Goal: Task Accomplishment & Management: Manage account settings

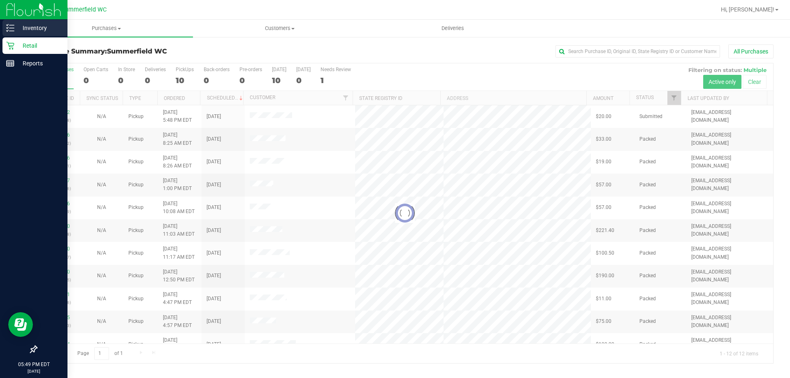
click at [16, 28] on p "Inventory" at bounding box center [38, 28] width 49 height 10
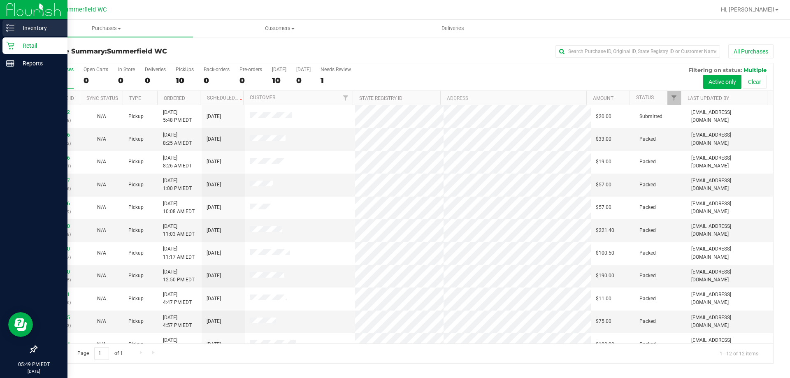
click at [40, 26] on p "Inventory" at bounding box center [38, 28] width 49 height 10
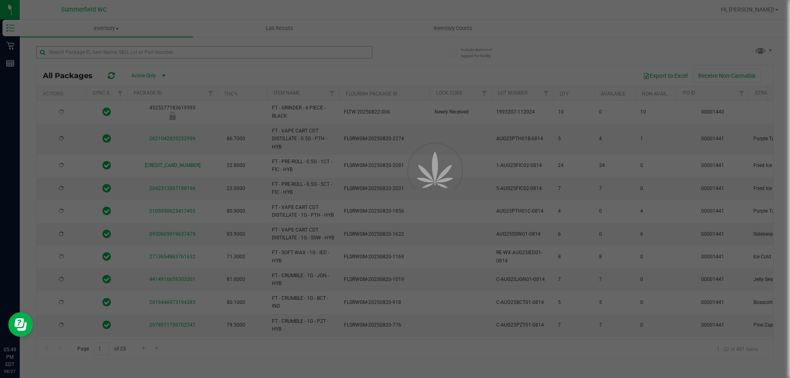
type input "[DATE]"
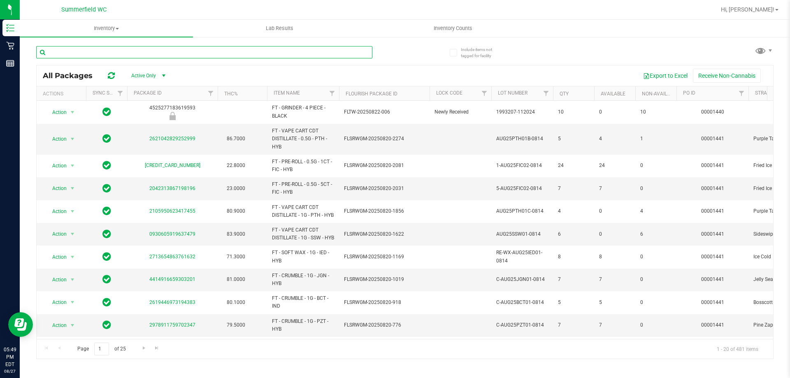
click at [113, 55] on input "text" at bounding box center [204, 52] width 336 height 12
type input "dsc"
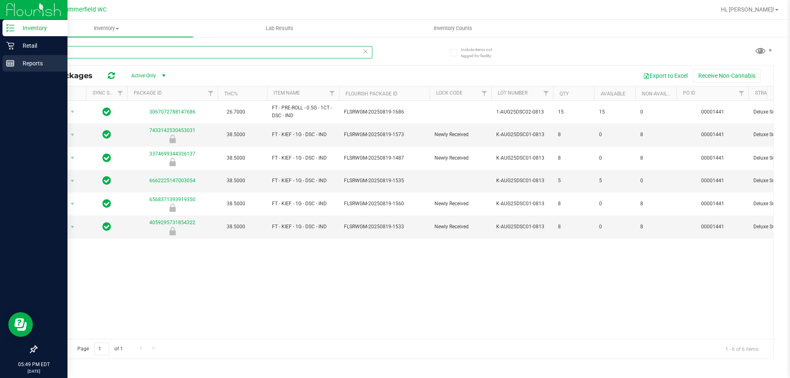
drag, startPoint x: 71, startPoint y: 50, endPoint x: 0, endPoint y: 72, distance: 74.5
click at [0, 72] on div "Inventory Retail Reports 05:49 PM EDT [DATE] 08/27 [PERSON_NAME] Hi, [PERSON_NA…" at bounding box center [395, 189] width 790 height 378
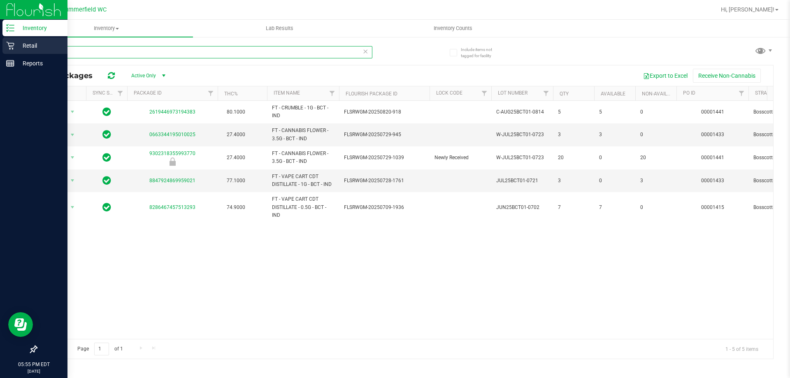
type input "bos"
click at [23, 48] on p "Retail" at bounding box center [38, 46] width 49 height 10
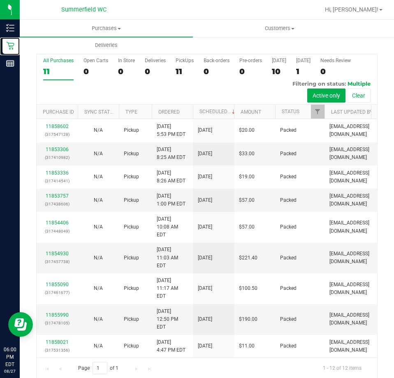
scroll to position [19, 0]
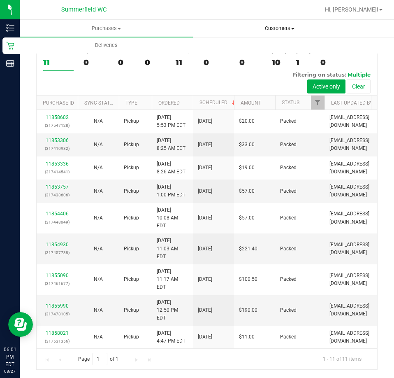
click at [275, 30] on span "Customers" at bounding box center [279, 28] width 172 height 7
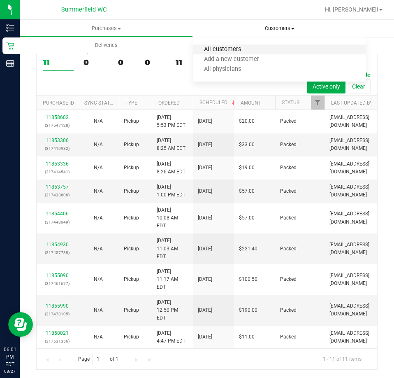
click at [236, 49] on span "All customers" at bounding box center [222, 49] width 59 height 7
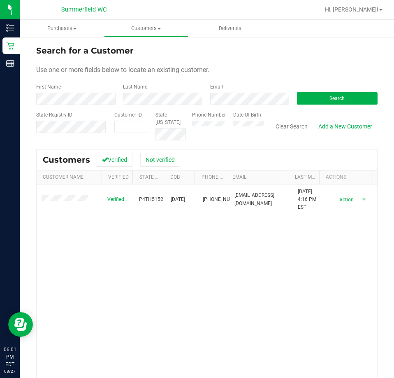
click at [156, 268] on div "Verified P4TH5152 [DATE] (239) 313-8145 [EMAIL_ADDRESS][DOMAIN_NAME] [DATE] 4:1…" at bounding box center [207, 303] width 341 height 238
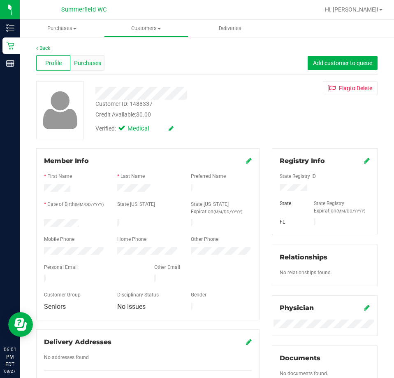
click at [100, 61] on div "Purchases" at bounding box center [87, 63] width 34 height 16
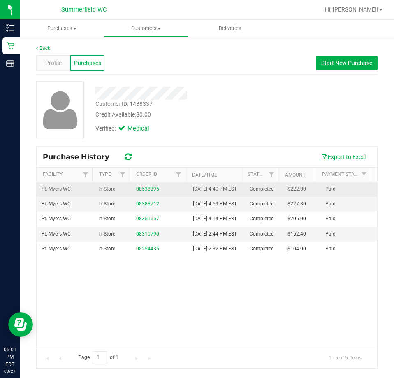
click at [102, 197] on td "In-Store" at bounding box center [112, 189] width 38 height 15
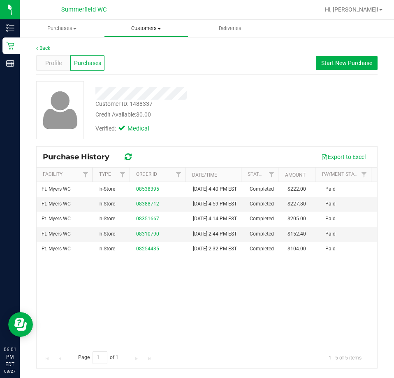
click at [168, 31] on span "Customers" at bounding box center [147, 28] width 84 height 7
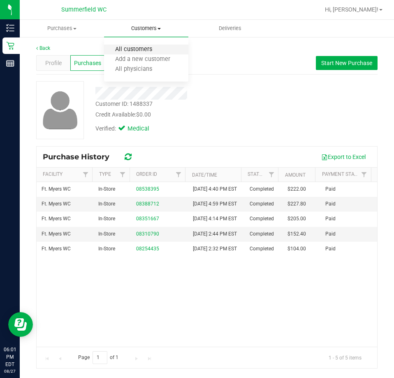
click at [144, 48] on span "All customers" at bounding box center [133, 49] width 59 height 7
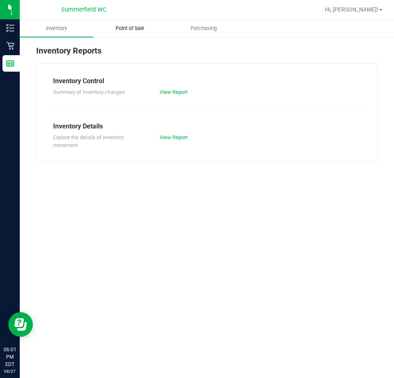
click at [130, 26] on span "Point of Sale" at bounding box center [130, 28] width 51 height 7
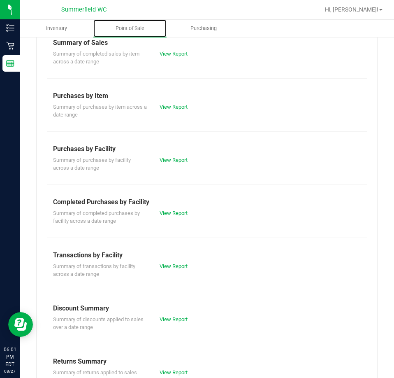
scroll to position [111, 0]
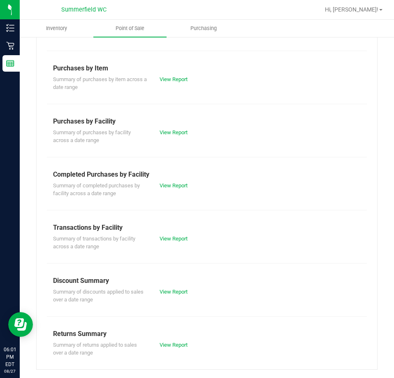
click at [167, 242] on div "Summary of transactions by facility across a date range View Report" at bounding box center [207, 242] width 320 height 18
click at [171, 240] on link "View Report" at bounding box center [174, 238] width 28 height 6
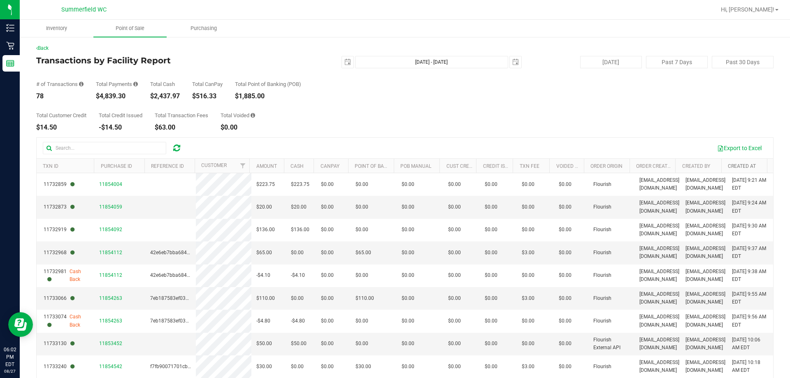
click at [394, 165] on link "Created At" at bounding box center [742, 166] width 28 height 6
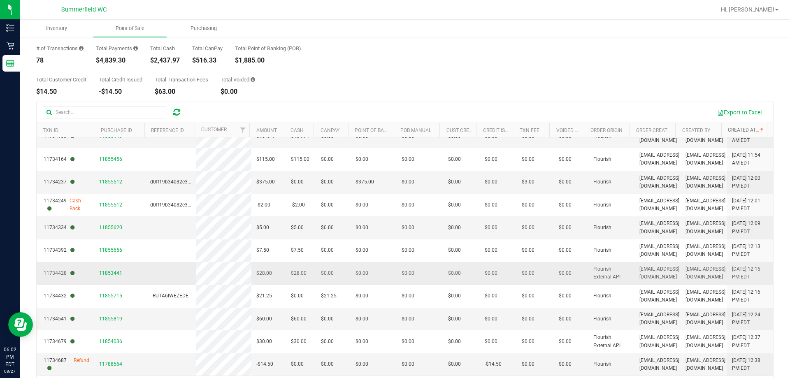
scroll to position [62, 0]
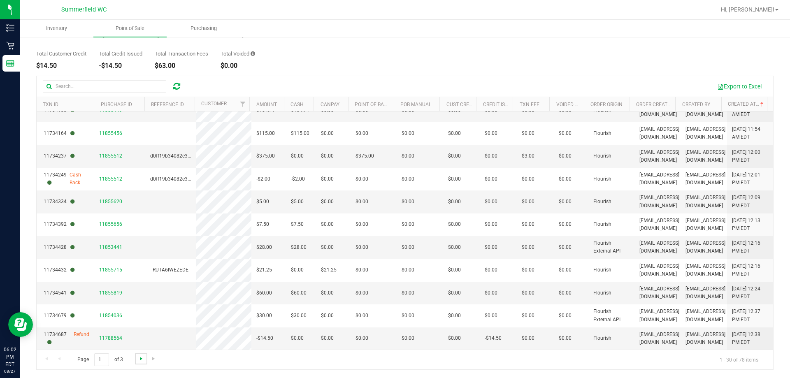
click at [139, 361] on span "Go to the next page" at bounding box center [141, 359] width 7 height 7
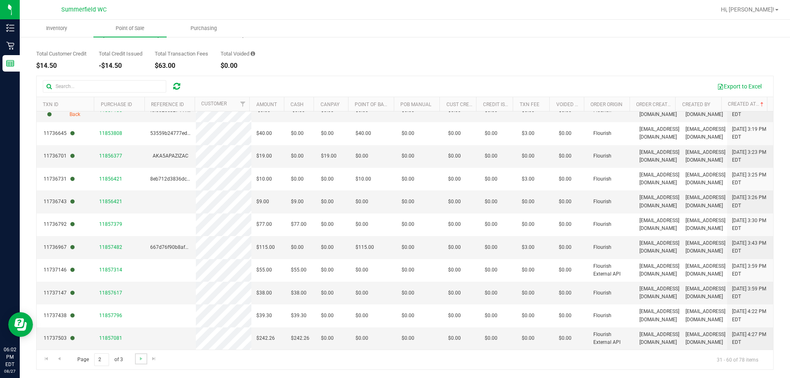
scroll to position [0, 0]
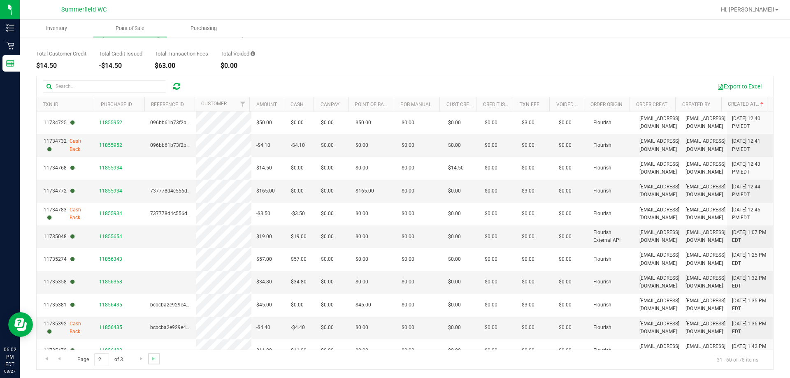
click at [149, 358] on link "Go to the last page" at bounding box center [154, 359] width 12 height 11
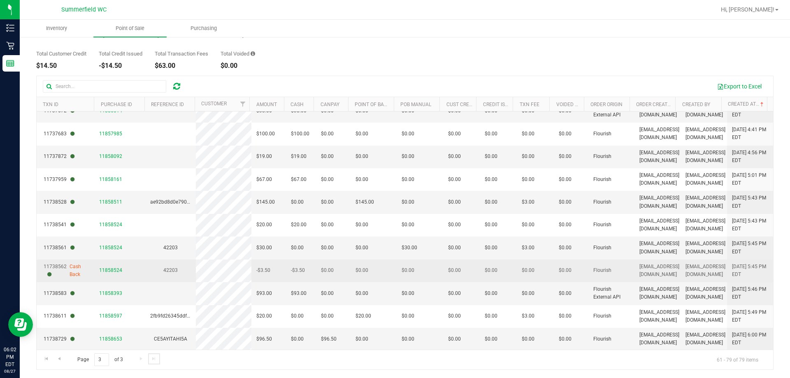
scroll to position [195, 0]
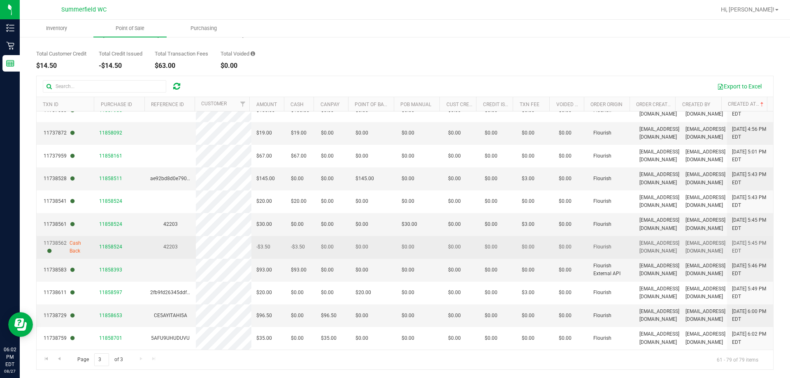
click at [170, 254] on td "42203" at bounding box center [170, 247] width 51 height 23
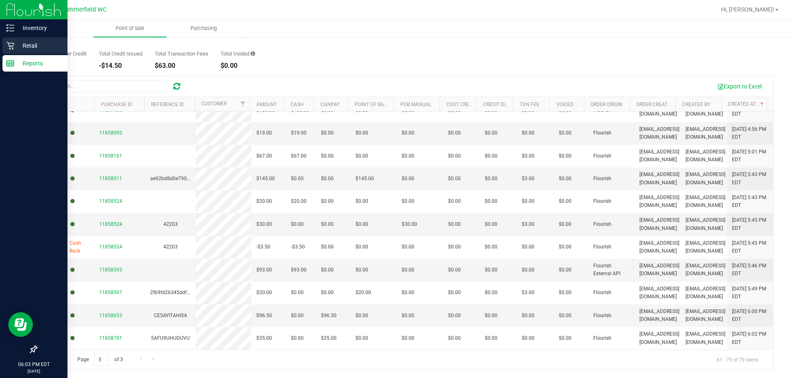
click at [14, 42] on icon at bounding box center [10, 46] width 8 height 8
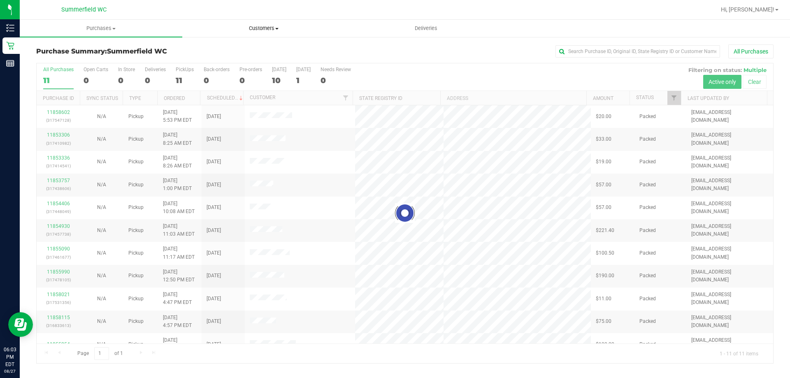
click at [274, 23] on uib-tab-heading "Customers All customers Add a new customer All physicians" at bounding box center [264, 28] width 162 height 16
click at [239, 54] on li "All customers" at bounding box center [263, 50] width 163 height 10
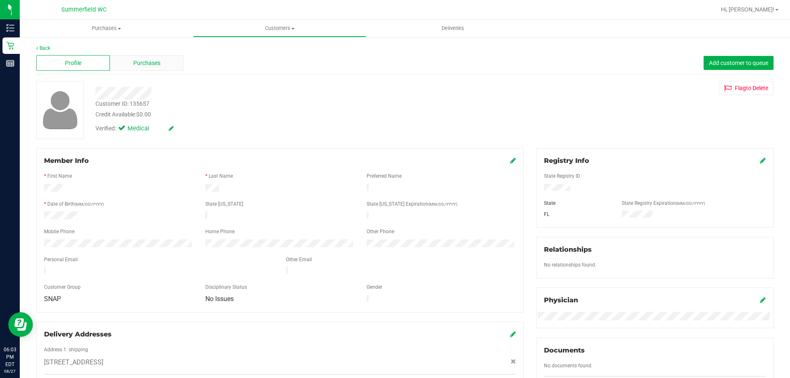
click at [145, 59] on span "Purchases" at bounding box center [146, 63] width 27 height 9
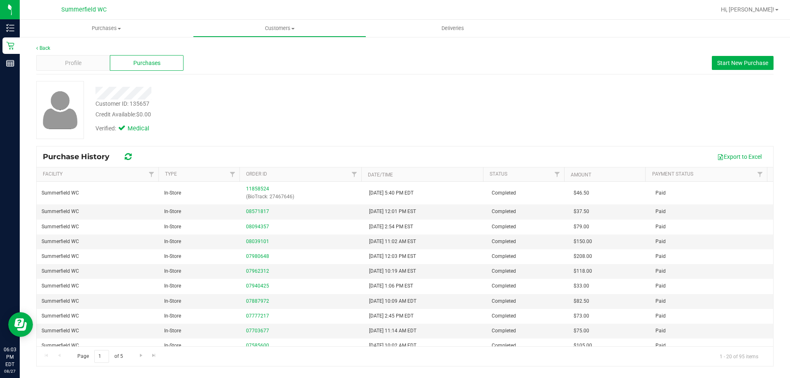
click at [371, 139] on div "Customer ID: 135657 Credit Available: $0.00 Verified: Medical" at bounding box center [405, 110] width 750 height 58
click at [370, 140] on div "Customer ID: 135657 Credit Available: $0.00 Verified: Medical" at bounding box center [405, 113] width 738 height 65
click at [382, 126] on div "Verified: Medical" at bounding box center [276, 128] width 375 height 18
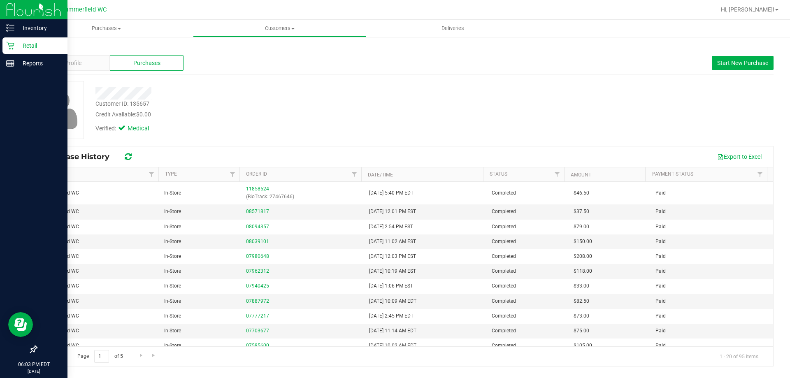
click at [23, 45] on p "Retail" at bounding box center [38, 46] width 49 height 10
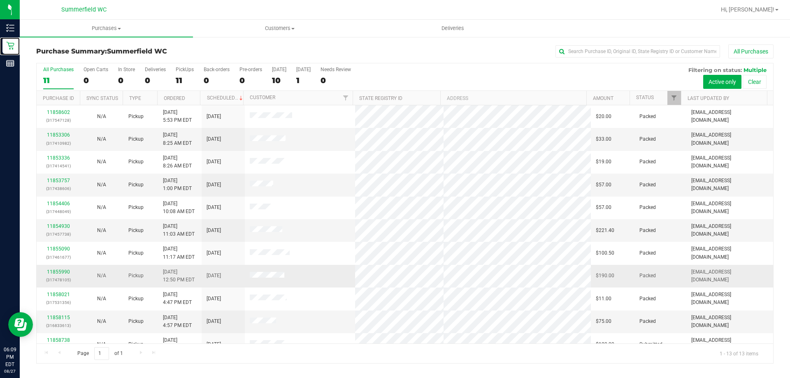
scroll to position [58, 0]
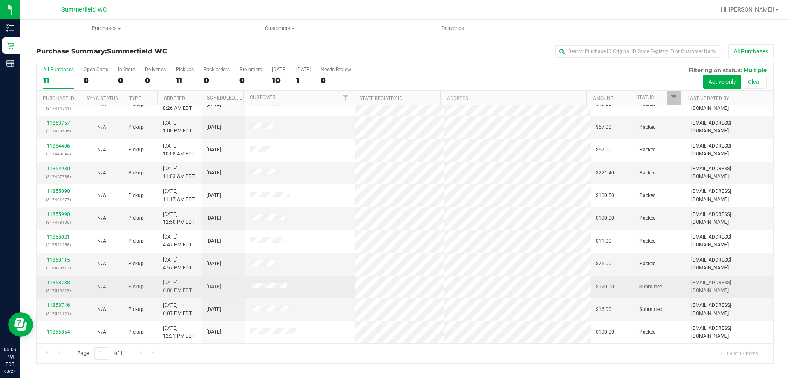
click at [68, 282] on link "11858738" at bounding box center [58, 283] width 23 height 6
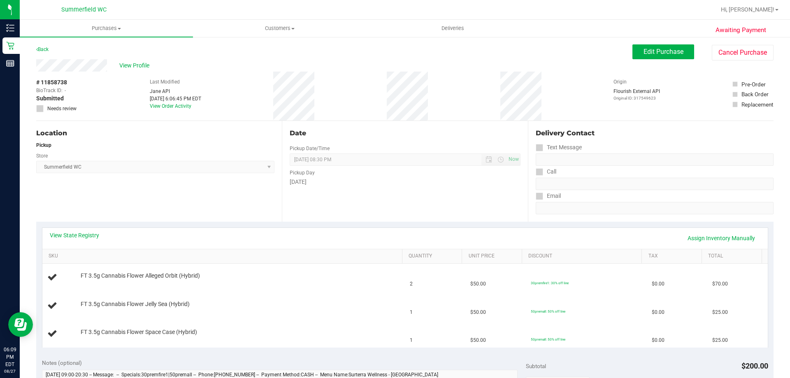
click at [219, 225] on div "View State Registry Assign Inventory Manually SKU Quantity Unit Price Discount …" at bounding box center [405, 287] width 738 height 131
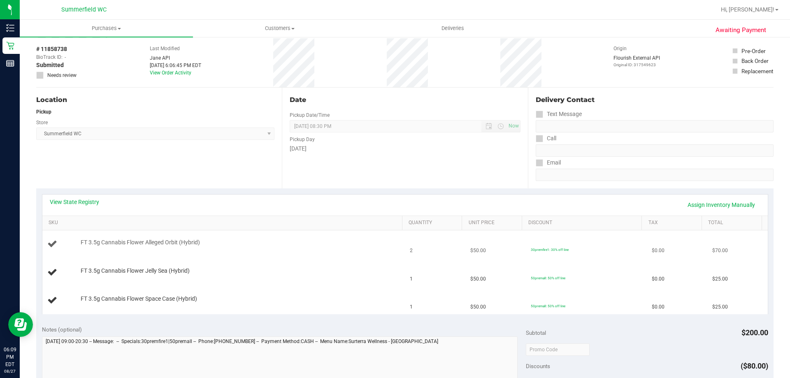
scroll to position [82, 0]
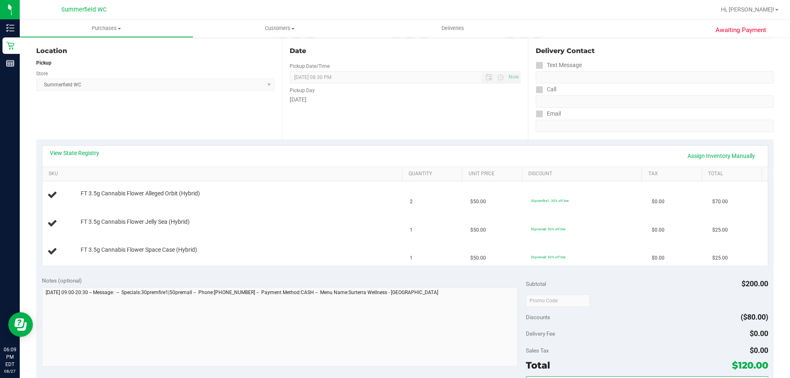
click at [88, 147] on div "View State Registry Assign Inventory Manually" at bounding box center [405, 156] width 726 height 21
click at [88, 152] on link "View State Registry" at bounding box center [74, 153] width 49 height 8
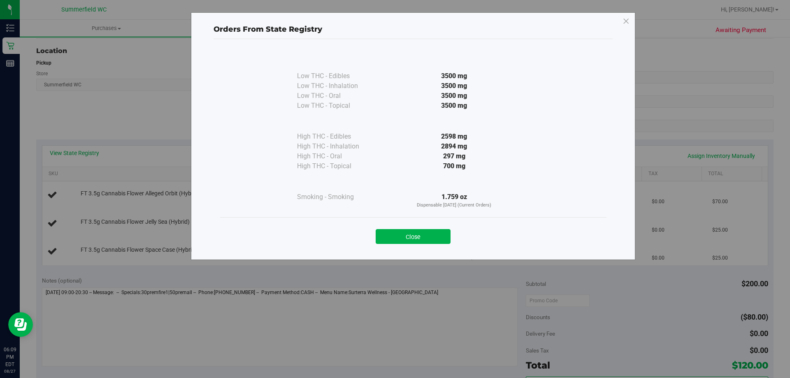
click at [394, 249] on div "Close" at bounding box center [413, 233] width 387 height 33
click at [394, 244] on div "Close" at bounding box center [413, 233] width 387 height 33
click at [394, 241] on button "Close" at bounding box center [413, 236] width 75 height 15
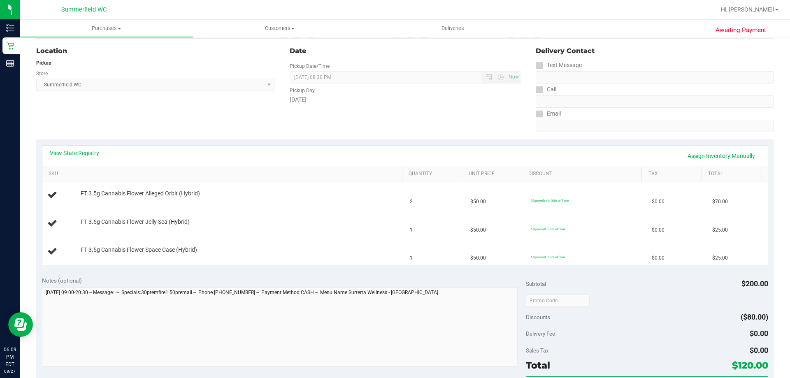
click at [249, 152] on div "View State Registry Assign Inventory Manually" at bounding box center [405, 156] width 711 height 14
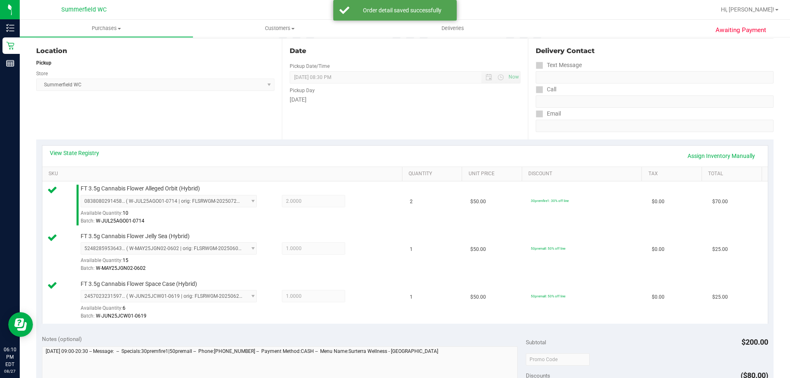
scroll to position [370, 0]
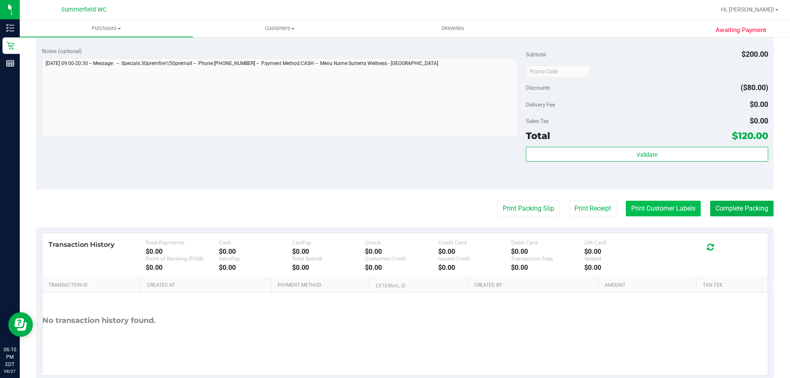
click at [394, 213] on button "Print Customer Labels" at bounding box center [663, 209] width 75 height 16
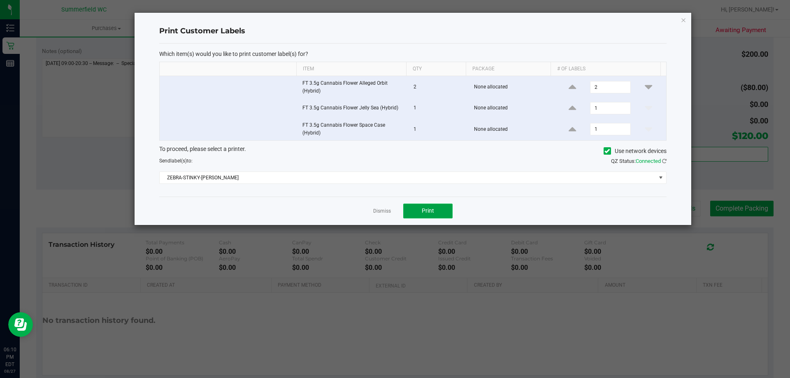
click at [394, 215] on button "Print" at bounding box center [427, 211] width 49 height 15
click at [386, 210] on link "Dismiss" at bounding box center [382, 211] width 18 height 7
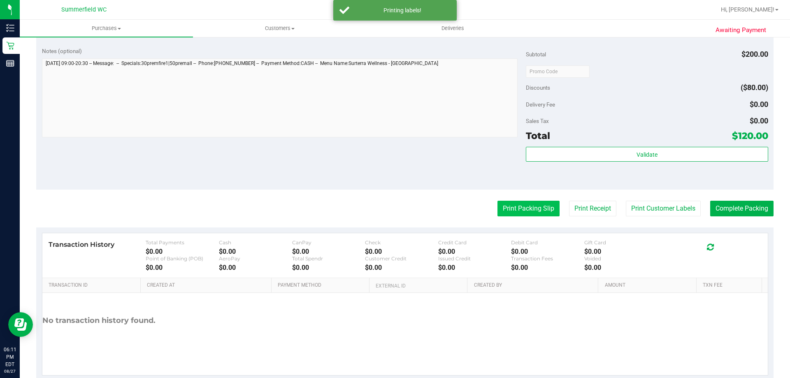
click at [394, 207] on button "Print Packing Slip" at bounding box center [529, 209] width 62 height 16
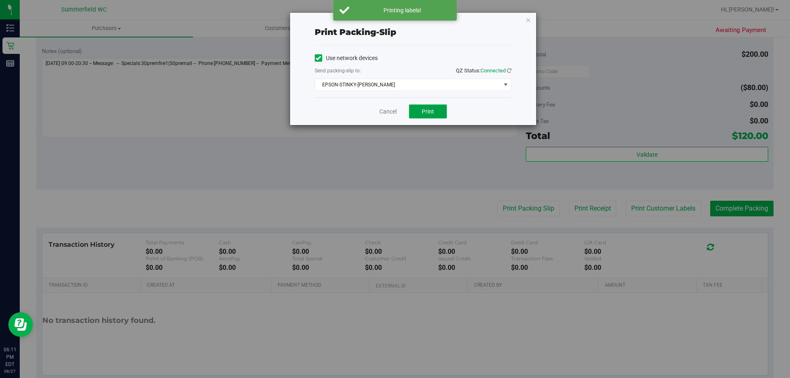
click at [394, 118] on button "Print" at bounding box center [428, 112] width 38 height 14
click at [392, 110] on link "Cancel" at bounding box center [388, 111] width 17 height 9
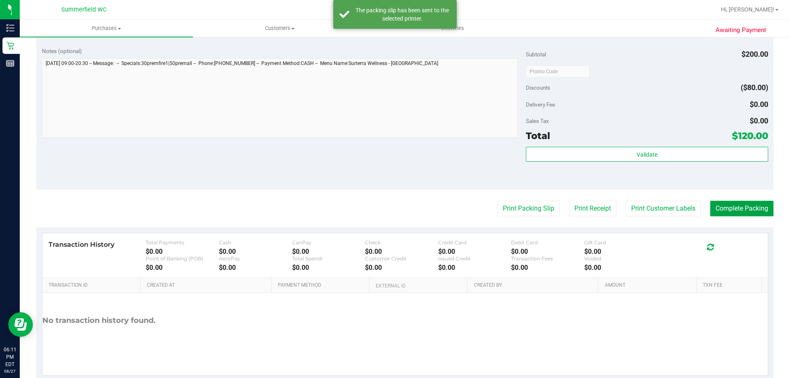
click at [394, 216] on button "Complete Packing" at bounding box center [741, 209] width 63 height 16
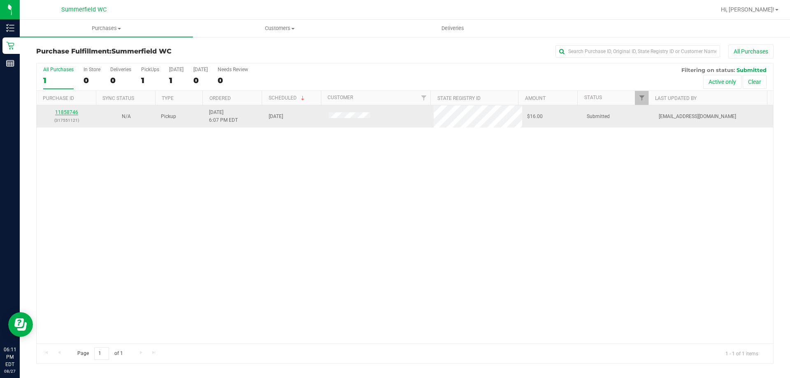
click at [75, 110] on link "11858746" at bounding box center [66, 112] width 23 height 6
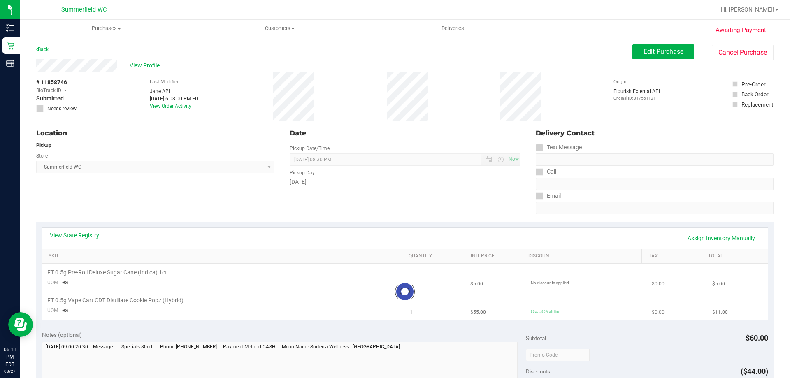
click at [202, 201] on div "Location Pickup Store Summerfield WC Select Store Bonita Springs WC Boynton Bea…" at bounding box center [159, 171] width 246 height 101
drag, startPoint x: 177, startPoint y: 268, endPoint x: 130, endPoint y: 273, distance: 47.6
click at [130, 273] on td "FT 0.5g Pre-Roll Deluxe Sugar Cane (Indica) 1ct" at bounding box center [223, 278] width 363 height 28
drag, startPoint x: 159, startPoint y: 280, endPoint x: 243, endPoint y: 283, distance: 84.4
click at [164, 277] on div "FT 0.5g Pre-Roll Deluxe Sugar Cane (Indica) 1ct" at bounding box center [223, 277] width 353 height 11
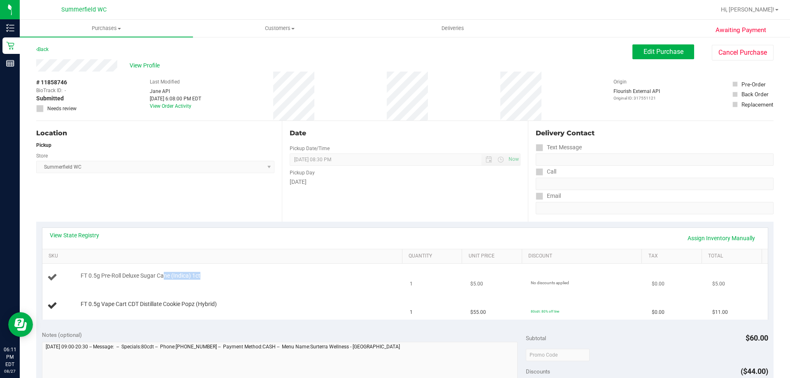
click at [248, 282] on div "FT 0.5g Pre-Roll Deluxe Sugar Cane (Indica) 1ct" at bounding box center [223, 277] width 353 height 11
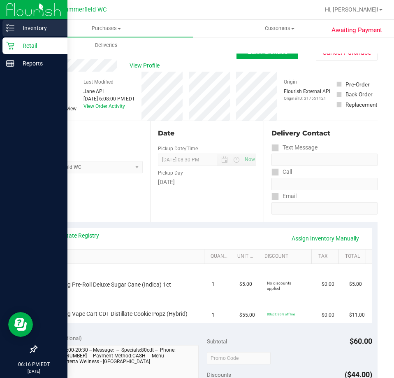
click at [13, 29] on icon at bounding box center [10, 28] width 8 height 8
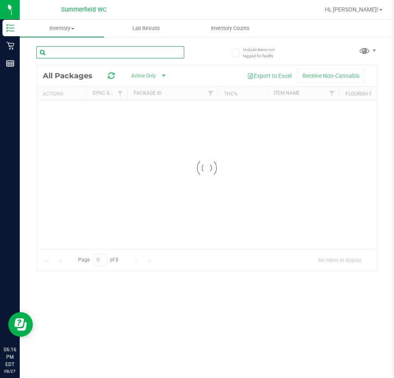
click at [80, 54] on div "Inventory All packages All inventory Waste log Lab Results Inventory Counts" at bounding box center [207, 199] width 375 height 358
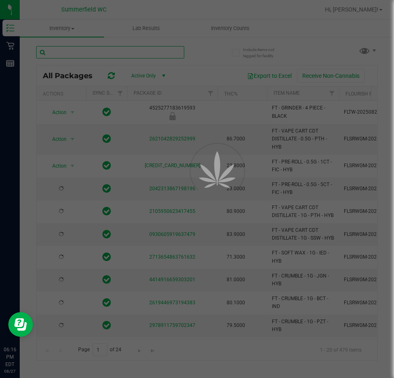
type input "p"
type input "[DATE]"
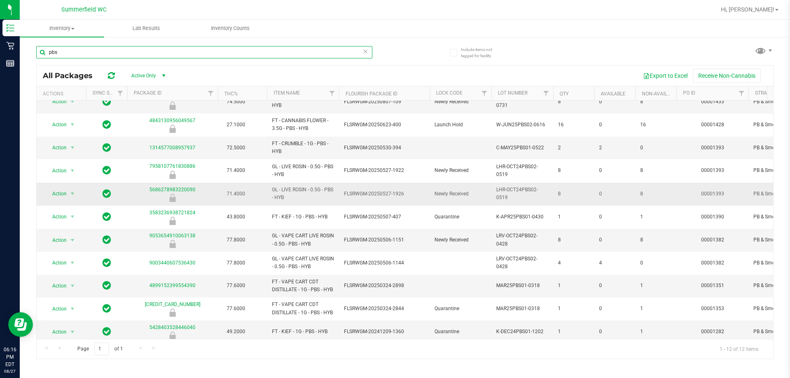
scroll to position [51, 0]
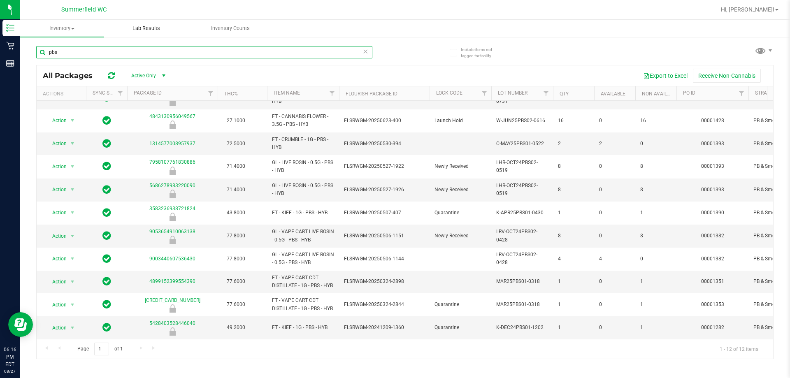
type input "pbs"
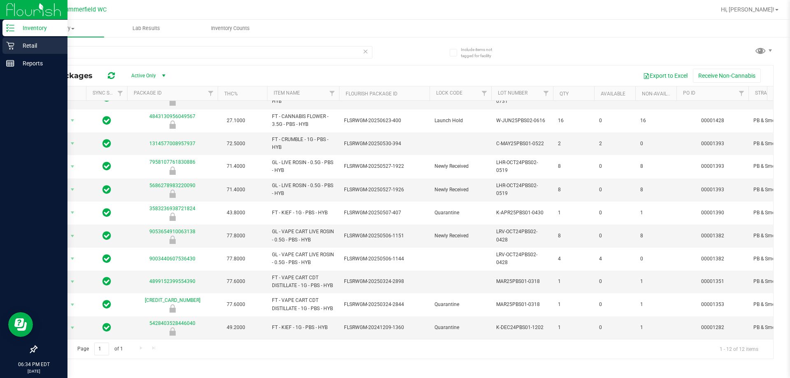
click at [13, 46] on icon at bounding box center [10, 46] width 8 height 8
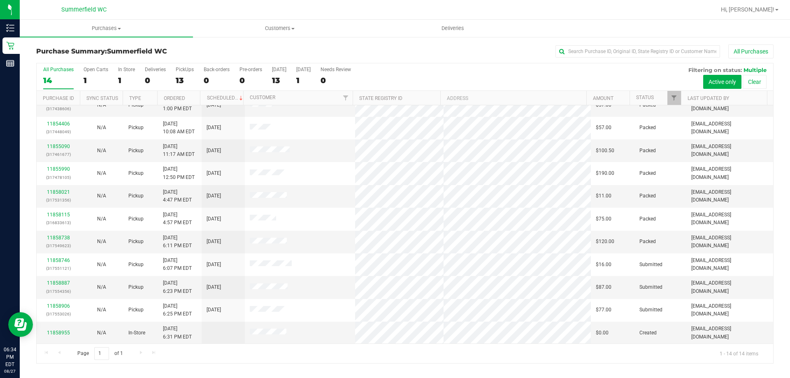
scroll to position [81, 0]
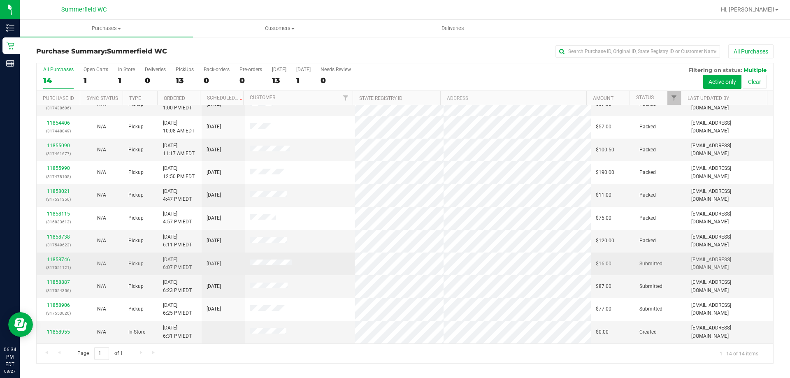
click at [59, 263] on div "11858746 (317551121)" at bounding box center [58, 264] width 33 height 16
click at [60, 259] on link "11858746" at bounding box center [58, 260] width 23 height 6
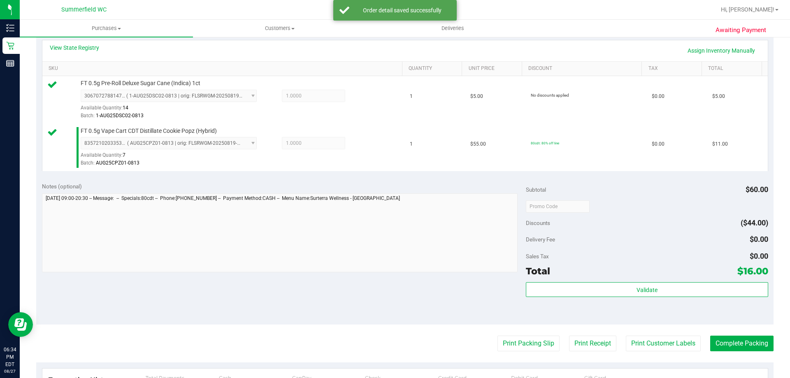
scroll to position [342, 0]
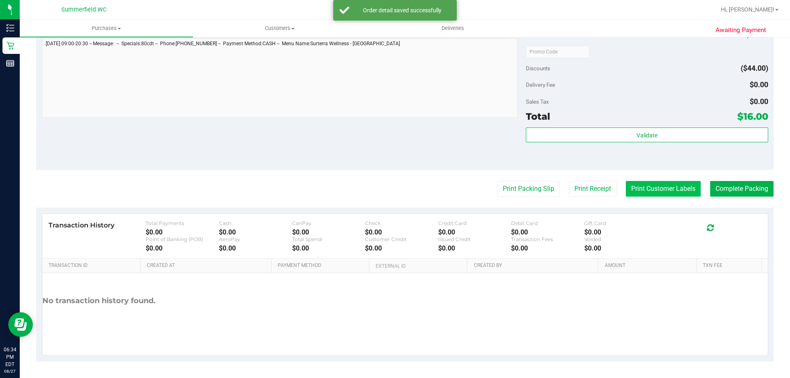
click at [394, 187] on button "Print Customer Labels" at bounding box center [663, 189] width 75 height 16
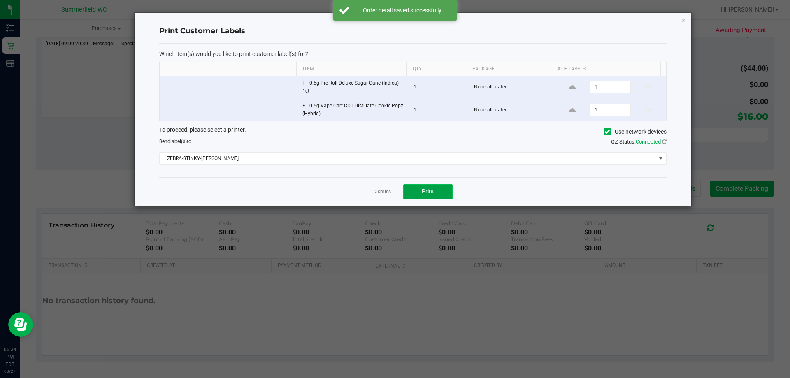
click at [394, 187] on button "Print" at bounding box center [427, 191] width 49 height 15
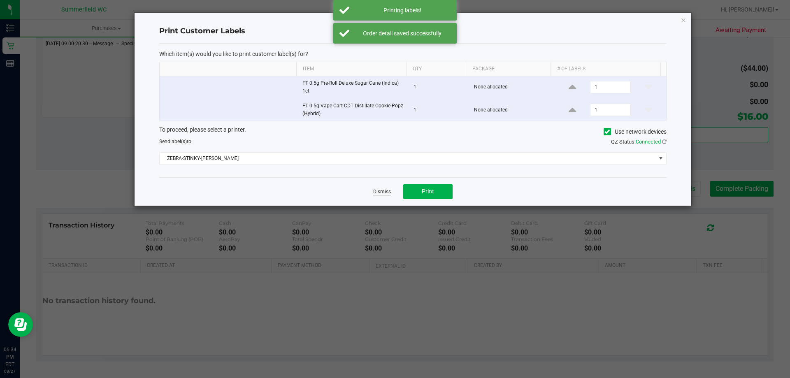
click at [378, 191] on link "Dismiss" at bounding box center [382, 192] width 18 height 7
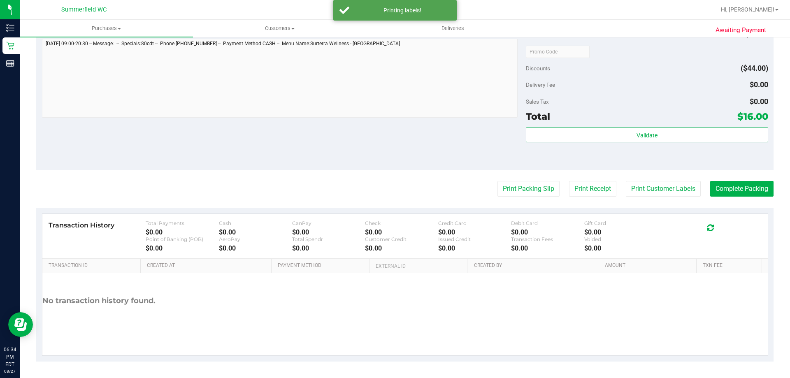
click at [394, 193] on div "Print Packing Slip Print Receipt Print Customer Labels Complete Packing" at bounding box center [405, 189] width 738 height 16
click at [394, 193] on button "Print Packing Slip" at bounding box center [529, 189] width 62 height 16
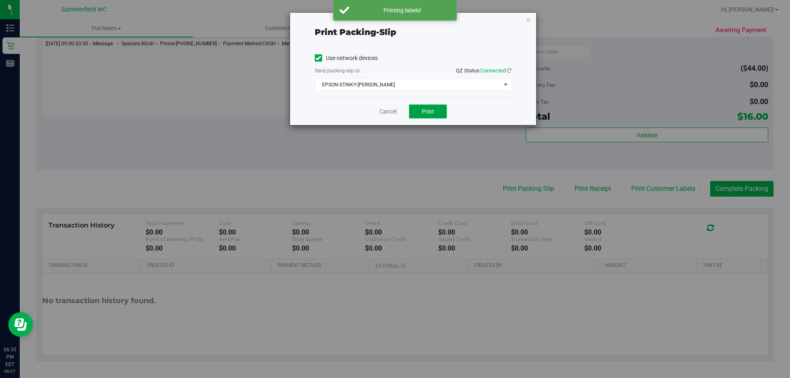
click at [394, 114] on button "Print" at bounding box center [428, 112] width 38 height 14
click at [387, 113] on link "Cancel" at bounding box center [388, 111] width 17 height 9
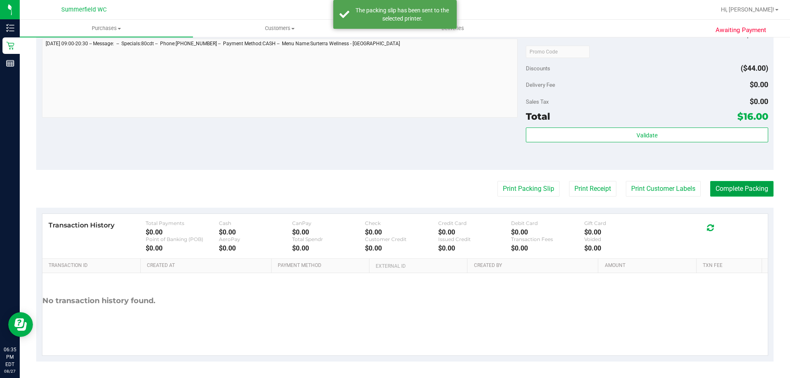
click at [394, 189] on button "Complete Packing" at bounding box center [741, 189] width 63 height 16
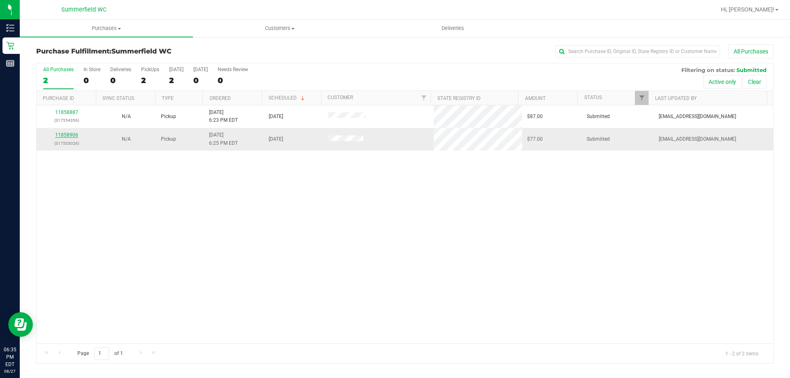
click at [76, 135] on link "11858906" at bounding box center [66, 135] width 23 height 6
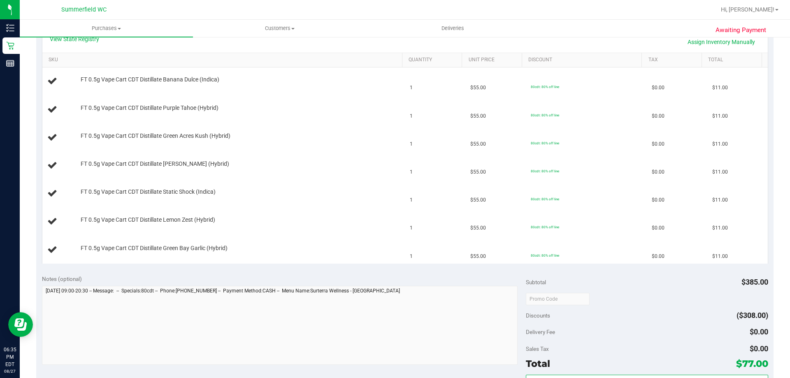
scroll to position [82, 0]
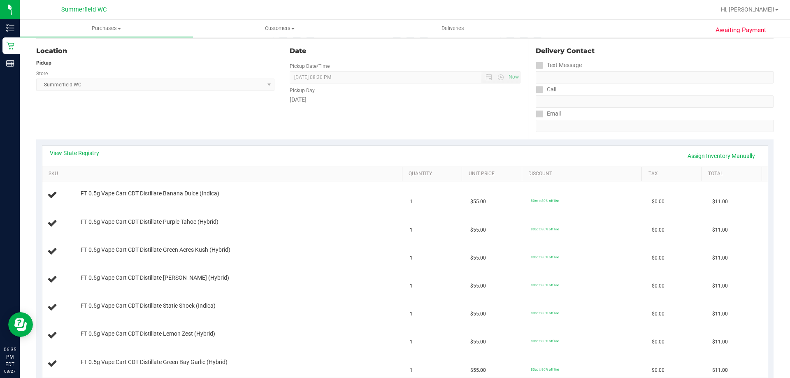
click at [73, 155] on link "View State Registry" at bounding box center [74, 153] width 49 height 8
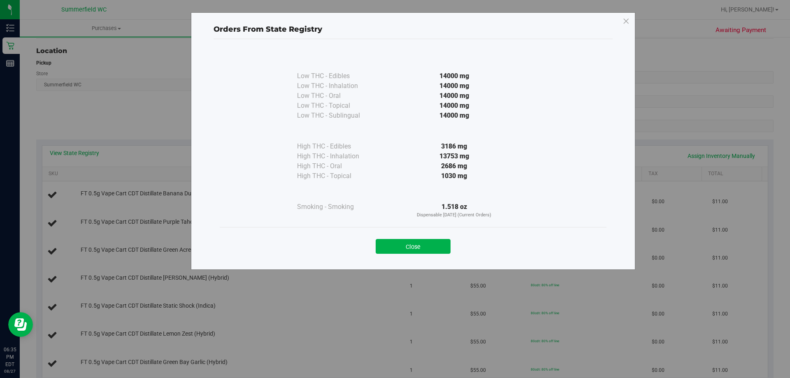
drag, startPoint x: 475, startPoint y: 144, endPoint x: 455, endPoint y: 167, distance: 30.4
click at [394, 155] on div "High THC - Edibles 3186 mg High THC - Inhalation 13753 mg" at bounding box center [413, 151] width 232 height 61
click at [394, 167] on div "2686 mg" at bounding box center [455, 166] width 150 height 10
click at [394, 167] on div "Low THC - Edibles 14000 mg Low THC - Inhalation" at bounding box center [413, 138] width 387 height 177
click at [394, 244] on button "Close" at bounding box center [413, 246] width 75 height 15
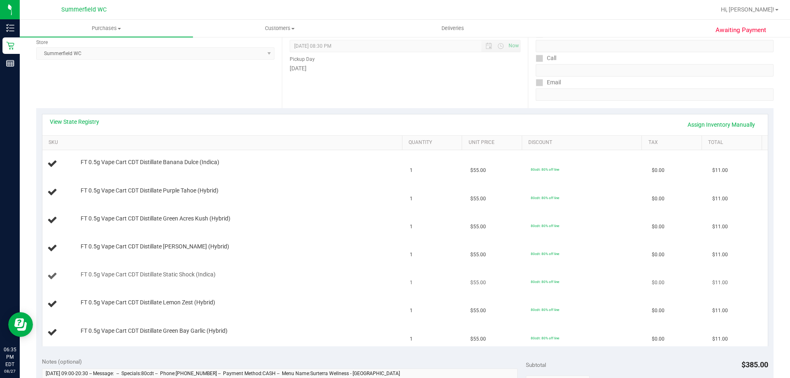
scroll to position [165, 0]
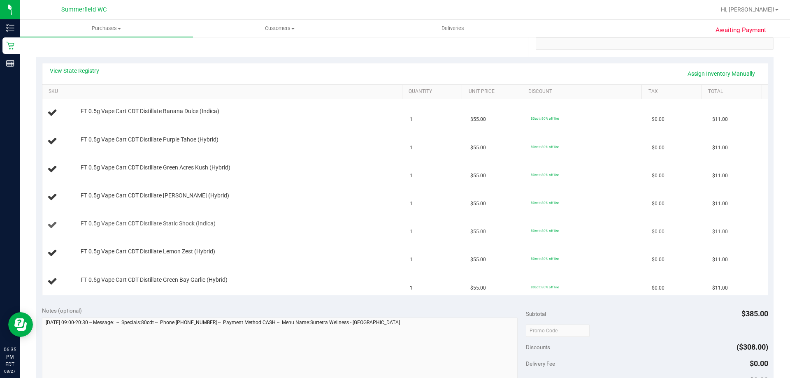
click at [255, 212] on td "FT 0.5g Vape Cart CDT Distillate Static Shock (Indica)" at bounding box center [223, 226] width 363 height 28
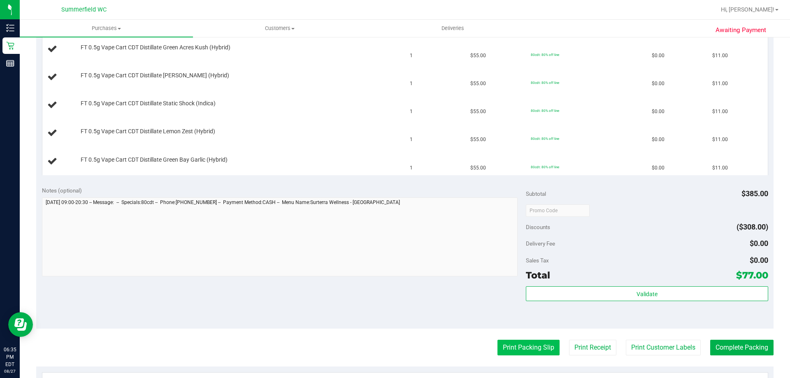
scroll to position [370, 0]
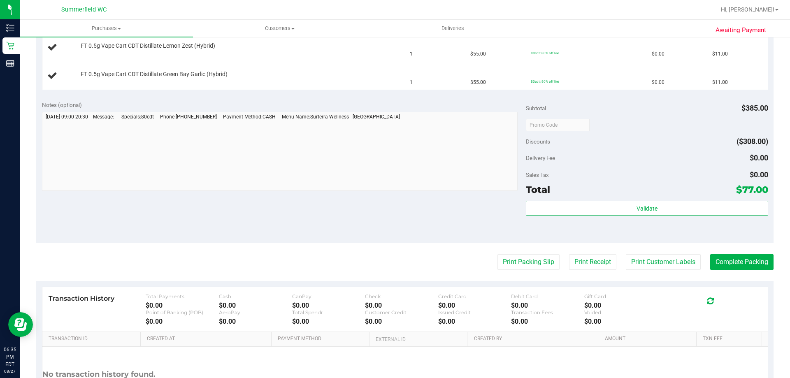
click at [394, 275] on purchase-details "Back Edit Purchase Cancel Purchase View Profile # 11858906 BioTrack ID: - Submi…" at bounding box center [405, 54] width 738 height 761
click at [394, 266] on button "Print Packing Slip" at bounding box center [529, 262] width 62 height 16
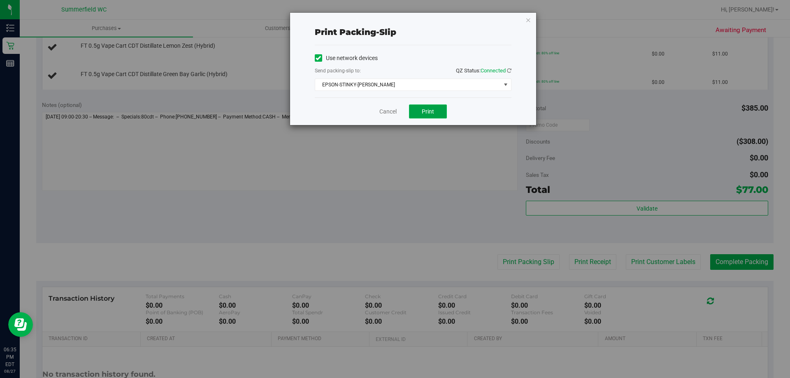
click at [394, 113] on span "Print" at bounding box center [428, 111] width 12 height 7
click at [392, 112] on link "Cancel" at bounding box center [384, 111] width 17 height 9
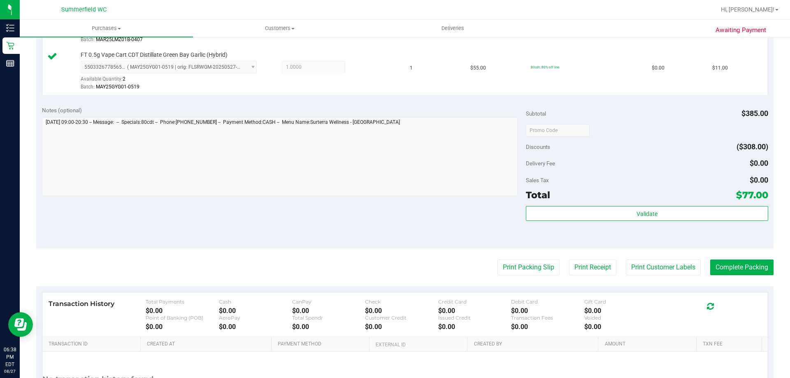
scroll to position [580, 0]
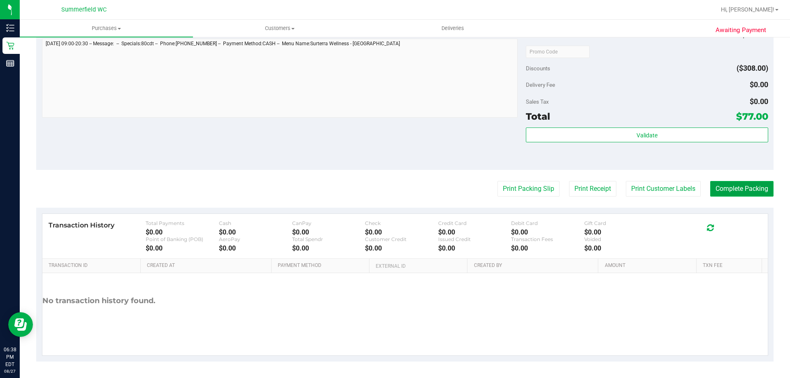
click at [394, 182] on button "Complete Packing" at bounding box center [741, 189] width 63 height 16
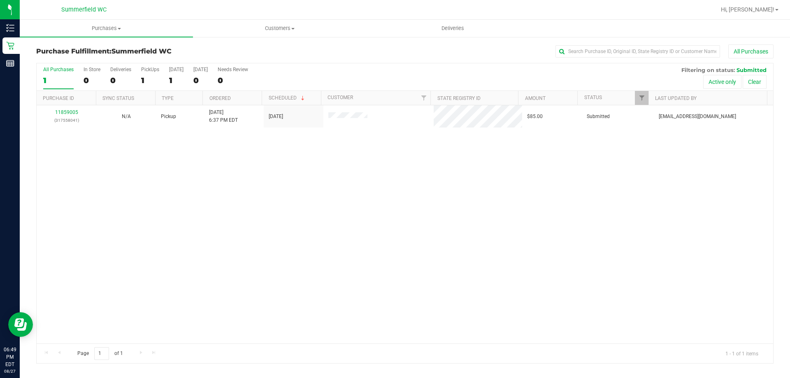
click at [394, 174] on div "11859005 (317558041) N/A Pickup 8/27/2025 6:37 PM EDT 8/27/2025 $85.00 Submitte…" at bounding box center [405, 224] width 737 height 238
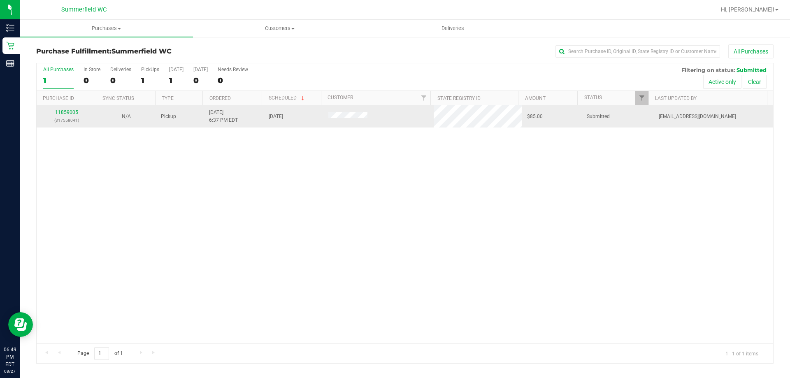
click at [65, 112] on link "11859005" at bounding box center [66, 112] width 23 height 6
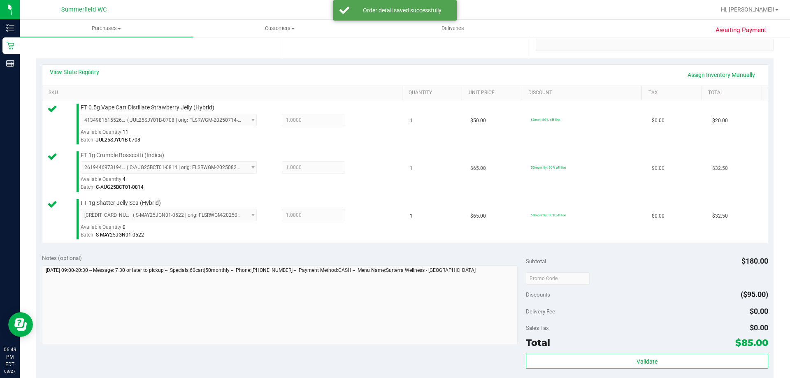
scroll to position [165, 0]
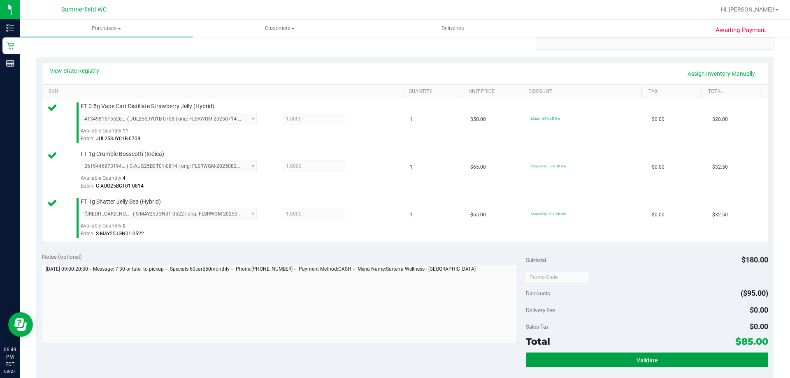
click at [394, 360] on button "Validate" at bounding box center [647, 360] width 242 height 15
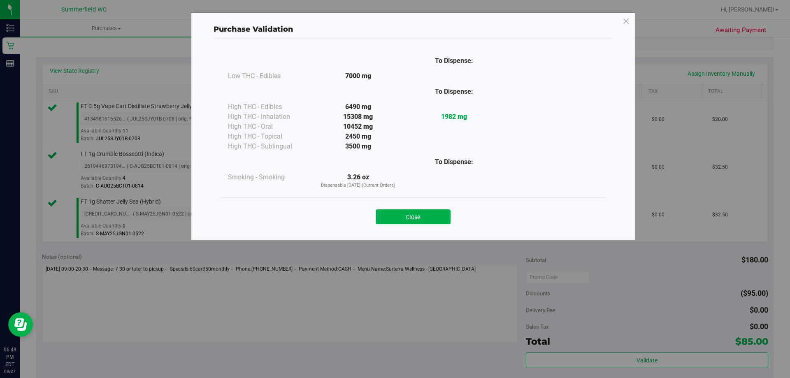
click at [394, 209] on div "Close" at bounding box center [413, 214] width 375 height 21
click at [394, 224] on button "Close" at bounding box center [413, 217] width 75 height 15
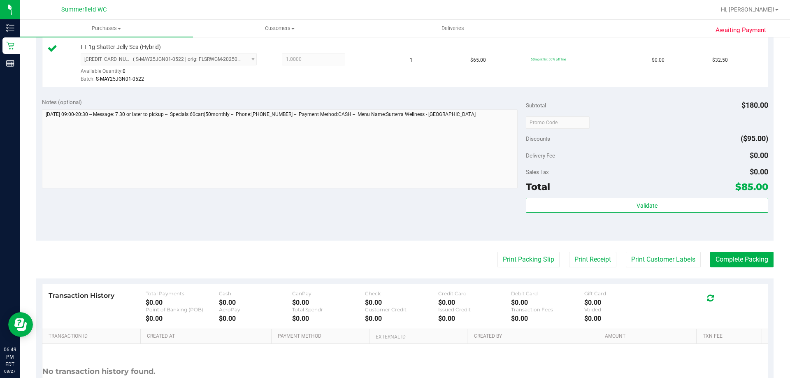
scroll to position [390, 0]
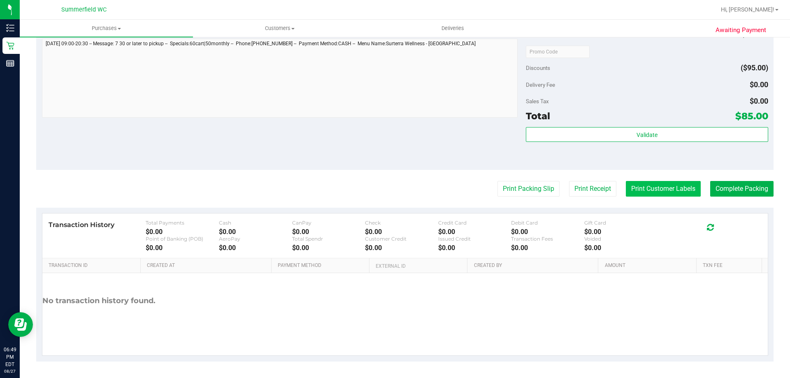
click at [394, 183] on button "Print Customer Labels" at bounding box center [663, 189] width 75 height 16
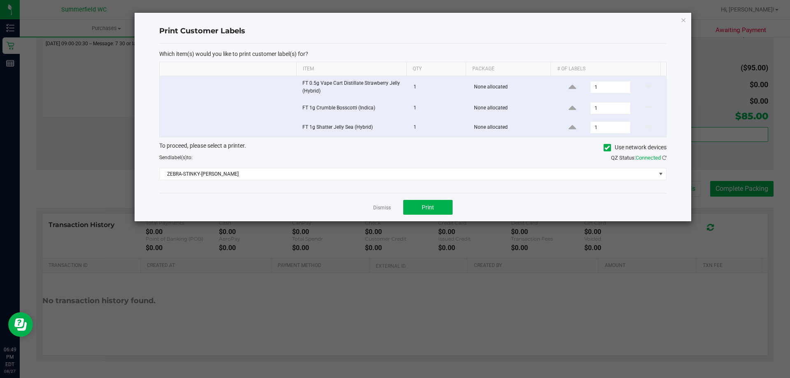
drag, startPoint x: 421, startPoint y: 188, endPoint x: 421, endPoint y: 197, distance: 8.7
click at [394, 188] on div "Which item(s) would you like to print customer label(s) for? Item Qty Package #…" at bounding box center [413, 119] width 508 height 150
click at [394, 198] on div "Dismiss Print" at bounding box center [413, 207] width 508 height 28
click at [394, 205] on button "Print" at bounding box center [427, 207] width 49 height 15
click at [382, 210] on link "Dismiss" at bounding box center [382, 208] width 18 height 7
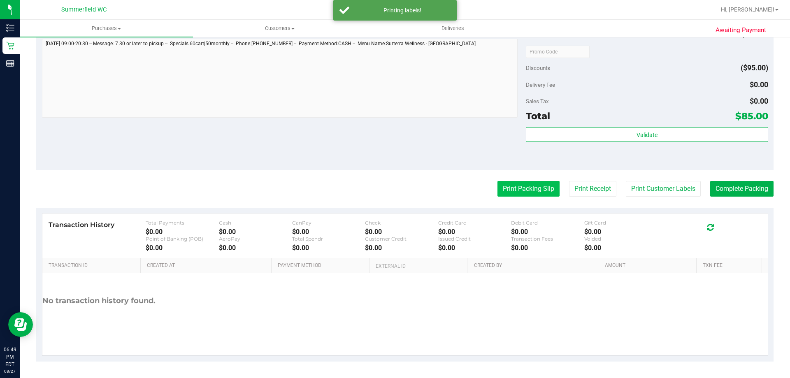
click at [394, 182] on button "Print Packing Slip" at bounding box center [529, 189] width 62 height 16
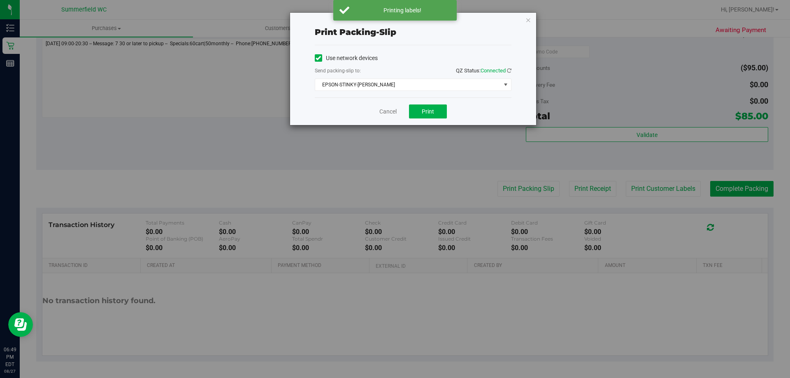
click at [394, 132] on div "Print packing-slip Use network devices Send packing-slip to: QZ Status: Connect…" at bounding box center [398, 189] width 796 height 378
click at [394, 114] on span "Print" at bounding box center [428, 111] width 12 height 7
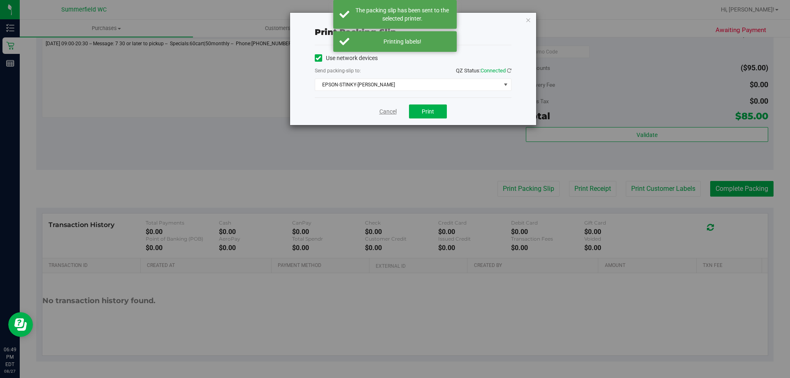
click at [384, 110] on link "Cancel" at bounding box center [388, 111] width 17 height 9
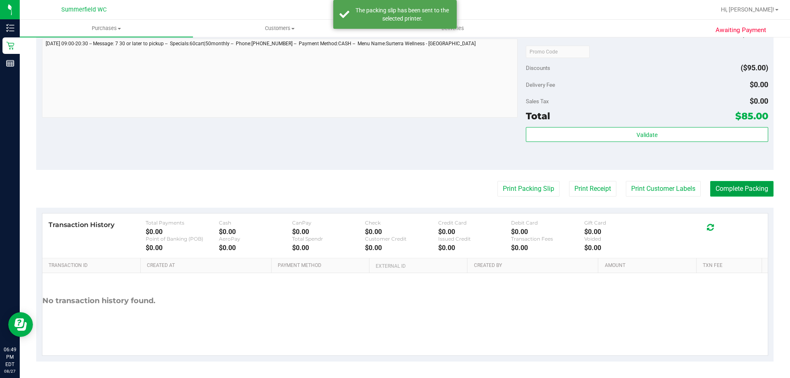
click at [394, 196] on button "Complete Packing" at bounding box center [741, 189] width 63 height 16
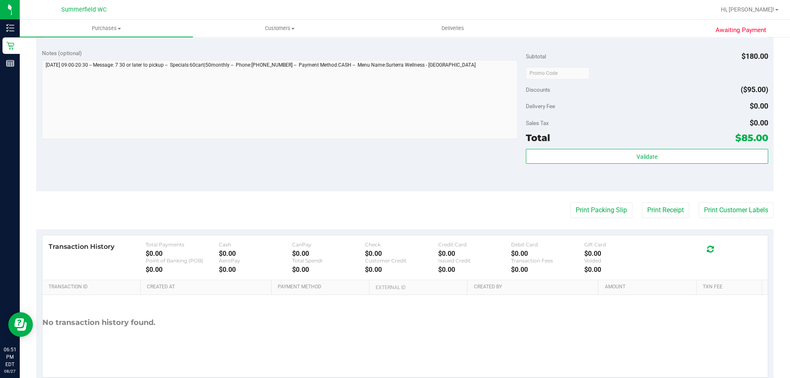
scroll to position [373, 0]
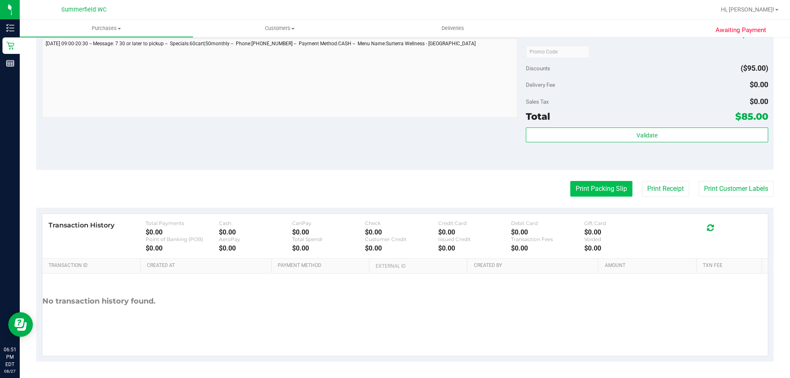
click at [394, 190] on button "Print Packing Slip" at bounding box center [601, 189] width 62 height 16
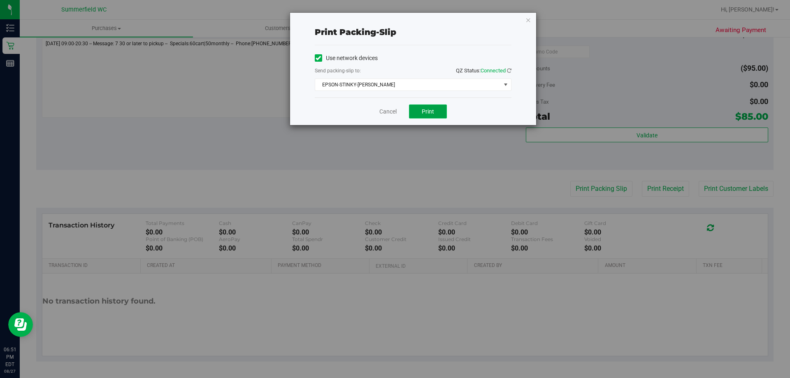
click at [394, 112] on span "Print" at bounding box center [428, 111] width 12 height 7
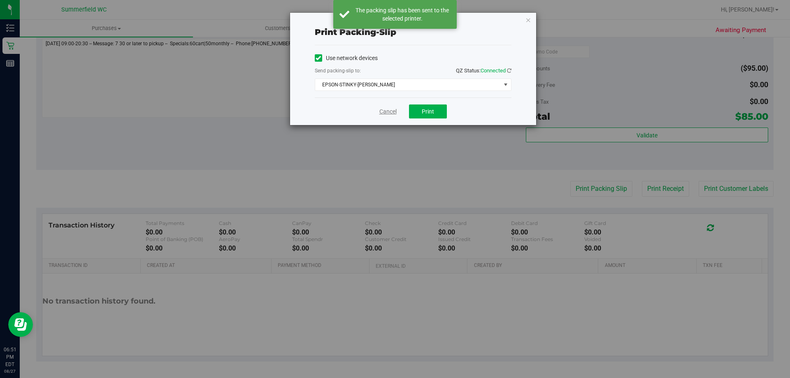
click at [390, 113] on link "Cancel" at bounding box center [388, 111] width 17 height 9
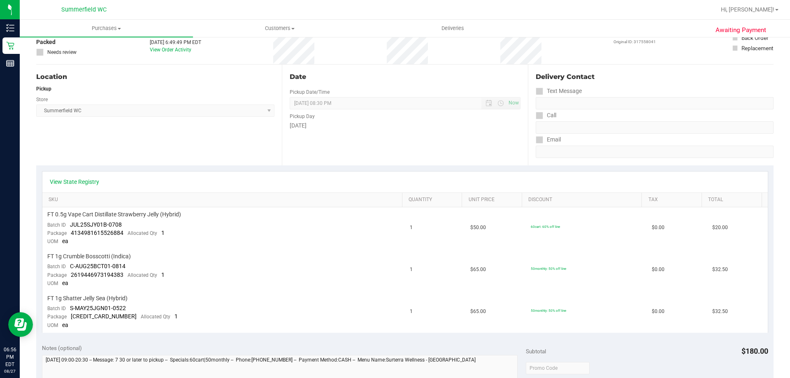
scroll to position [0, 0]
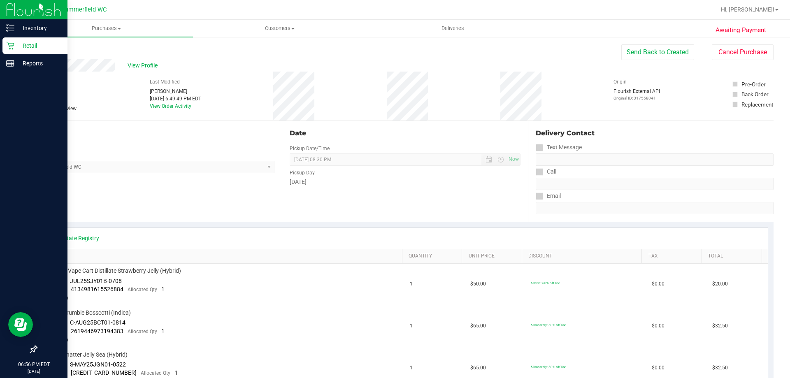
click at [12, 47] on icon at bounding box center [10, 46] width 8 height 8
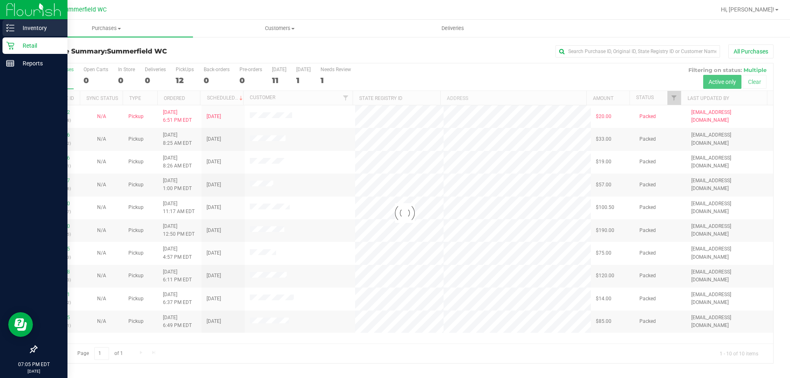
click at [21, 33] on p "Inventory" at bounding box center [38, 28] width 49 height 10
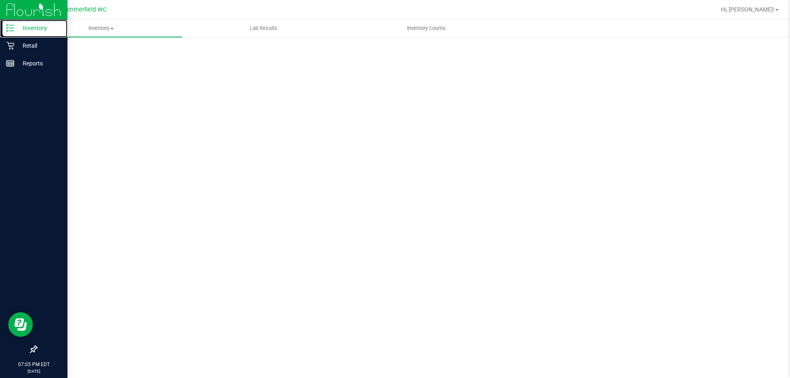
click at [27, 31] on p "Inventory" at bounding box center [38, 28] width 49 height 10
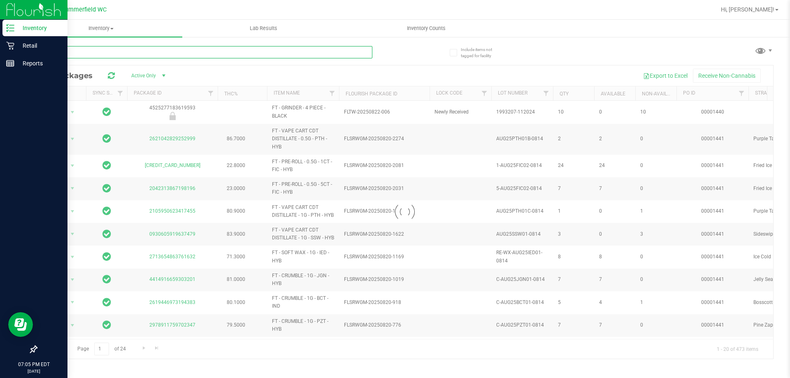
click at [148, 54] on input "text" at bounding box center [204, 52] width 336 height 12
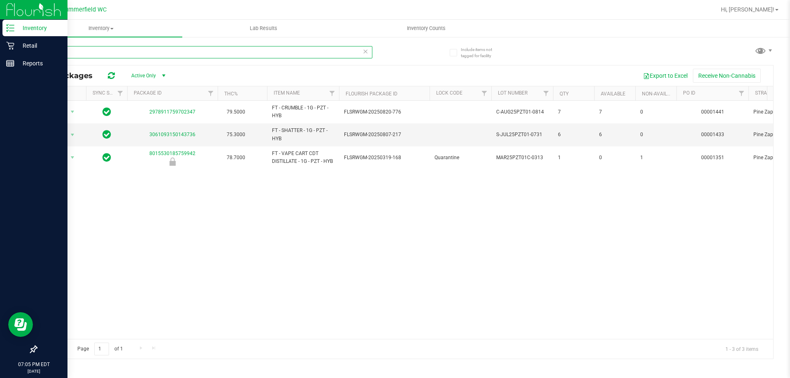
type input "pzt"
click at [306, 186] on div "Action Action Global inventory Package audit log Print package label Print prod…" at bounding box center [405, 220] width 737 height 238
click at [314, 172] on div "Action Action Global inventory Package audit log Print package label Print prod…" at bounding box center [405, 220] width 737 height 238
drag, startPoint x: 69, startPoint y: 50, endPoint x: 0, endPoint y: 51, distance: 69.2
click at [0, 51] on div "Inventory Retail Reports 07:06 PM EDT 08/27/2025 08/27 Summerfield WC Hi, Dane!…" at bounding box center [395, 189] width 790 height 378
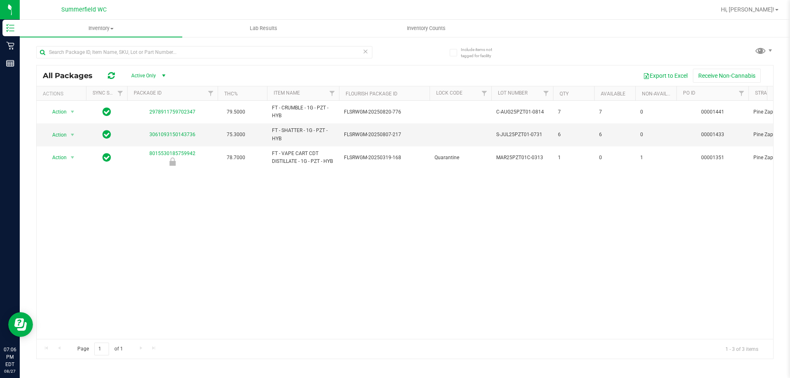
click at [208, 199] on div "Action Action Global inventory Package audit log Print package label Print prod…" at bounding box center [405, 220] width 737 height 238
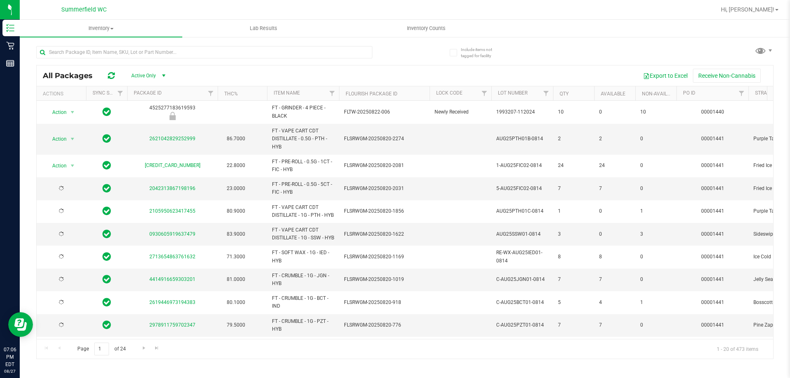
type input "[DATE]"
click at [61, 59] on div at bounding box center [204, 55] width 336 height 19
click at [66, 54] on input "text" at bounding box center [204, 52] width 336 height 12
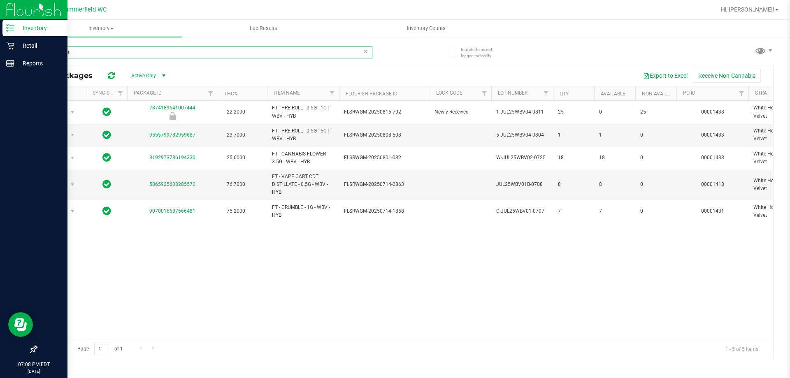
drag, startPoint x: 76, startPoint y: 50, endPoint x: 3, endPoint y: 112, distance: 95.2
click at [0, 108] on div "Inventory Retail Reports 07:08 PM EDT 08/27/2025 08/27 Summerfield WC Hi, Dane!…" at bounding box center [395, 189] width 790 height 378
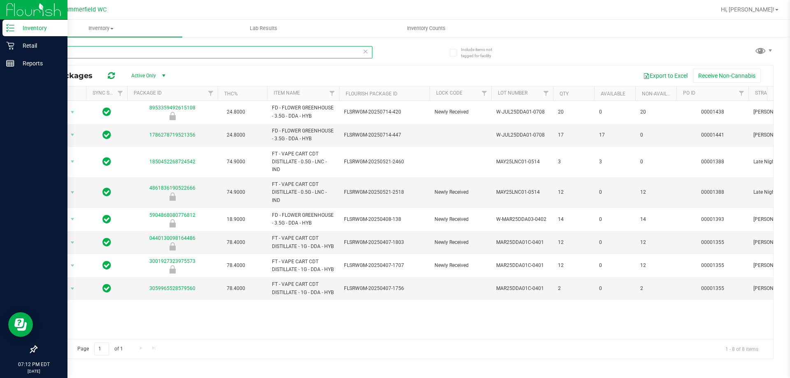
drag, startPoint x: 92, startPoint y: 50, endPoint x: 0, endPoint y: 78, distance: 96.1
click at [0, 78] on div "Inventory Retail Reports 07:12 PM EDT 08/27/2025 08/27 Summerfield WC Hi, Dane!…" at bounding box center [395, 189] width 790 height 378
type input "pine zap"
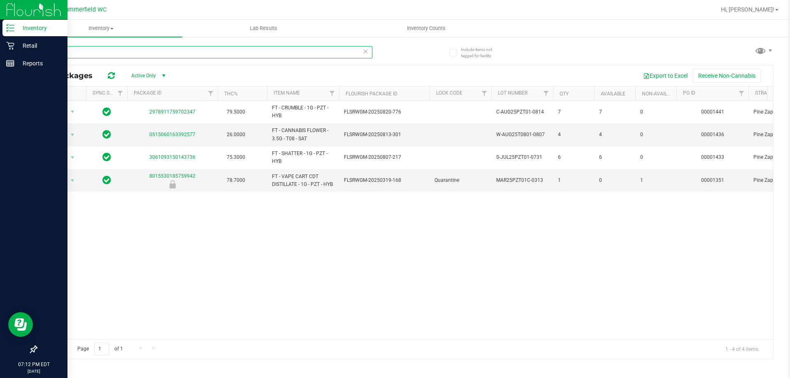
drag, startPoint x: 95, startPoint y: 53, endPoint x: 0, endPoint y: 154, distance: 138.6
click at [0, 156] on div "Inventory Retail Reports 07:12 PM EDT 08/27/2025 08/27 Summerfield WC Hi, Dane!…" at bounding box center [395, 189] width 790 height 378
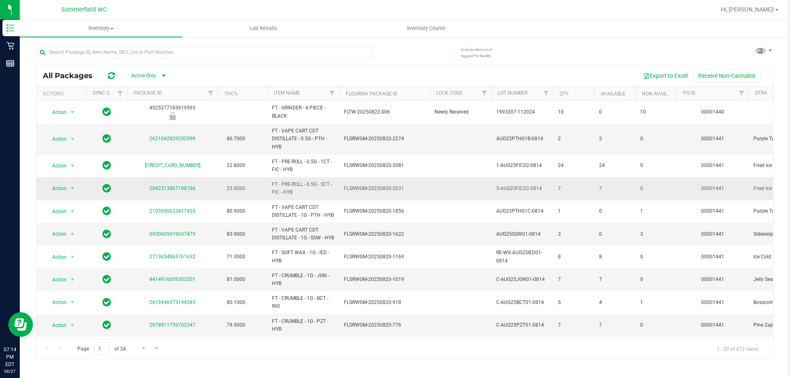
click at [394, 181] on td at bounding box center [461, 188] width 62 height 23
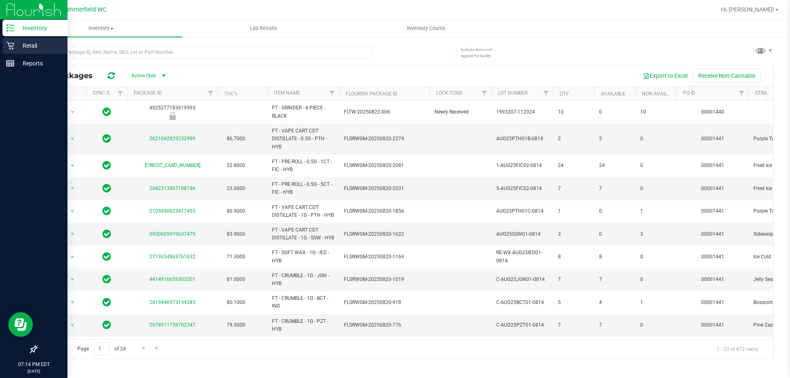
click at [8, 52] on div "Retail" at bounding box center [34, 45] width 65 height 16
